Goal: Task Accomplishment & Management: Complete application form

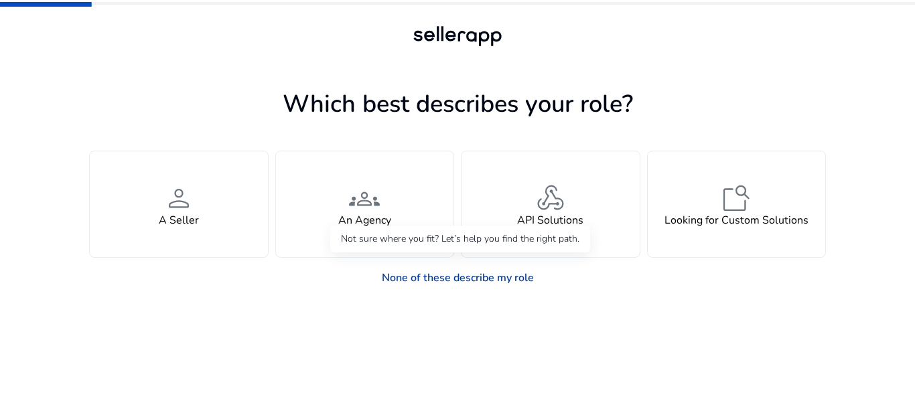
click at [494, 277] on link "None of these describe my role" at bounding box center [457, 278] width 173 height 27
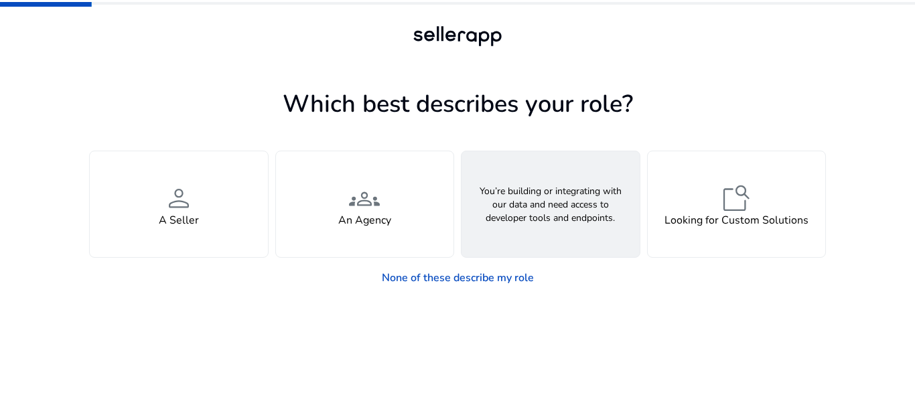
click at [551, 211] on span "webhook" at bounding box center [551, 198] width 32 height 32
